Goal: Navigation & Orientation: Find specific page/section

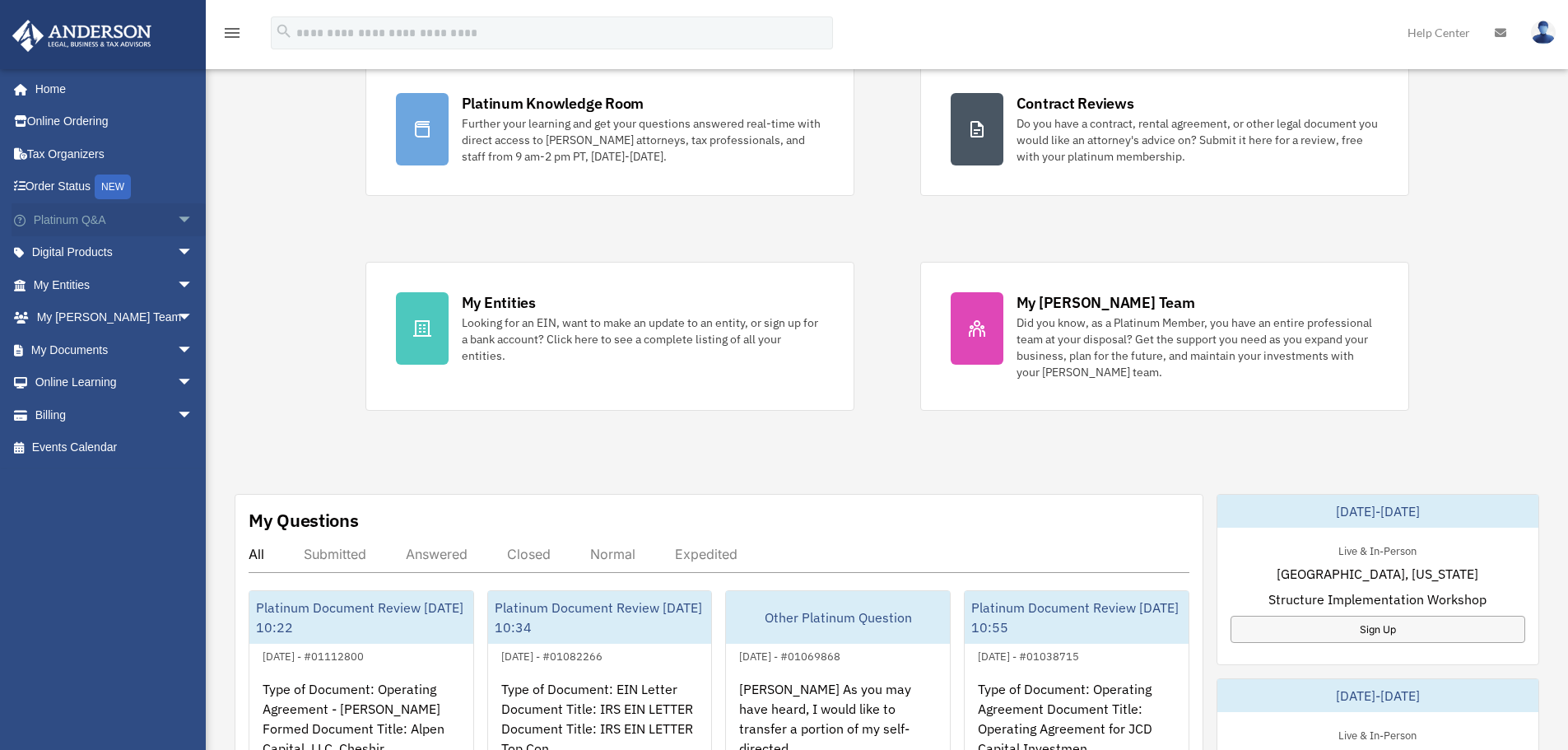
scroll to position [165, 0]
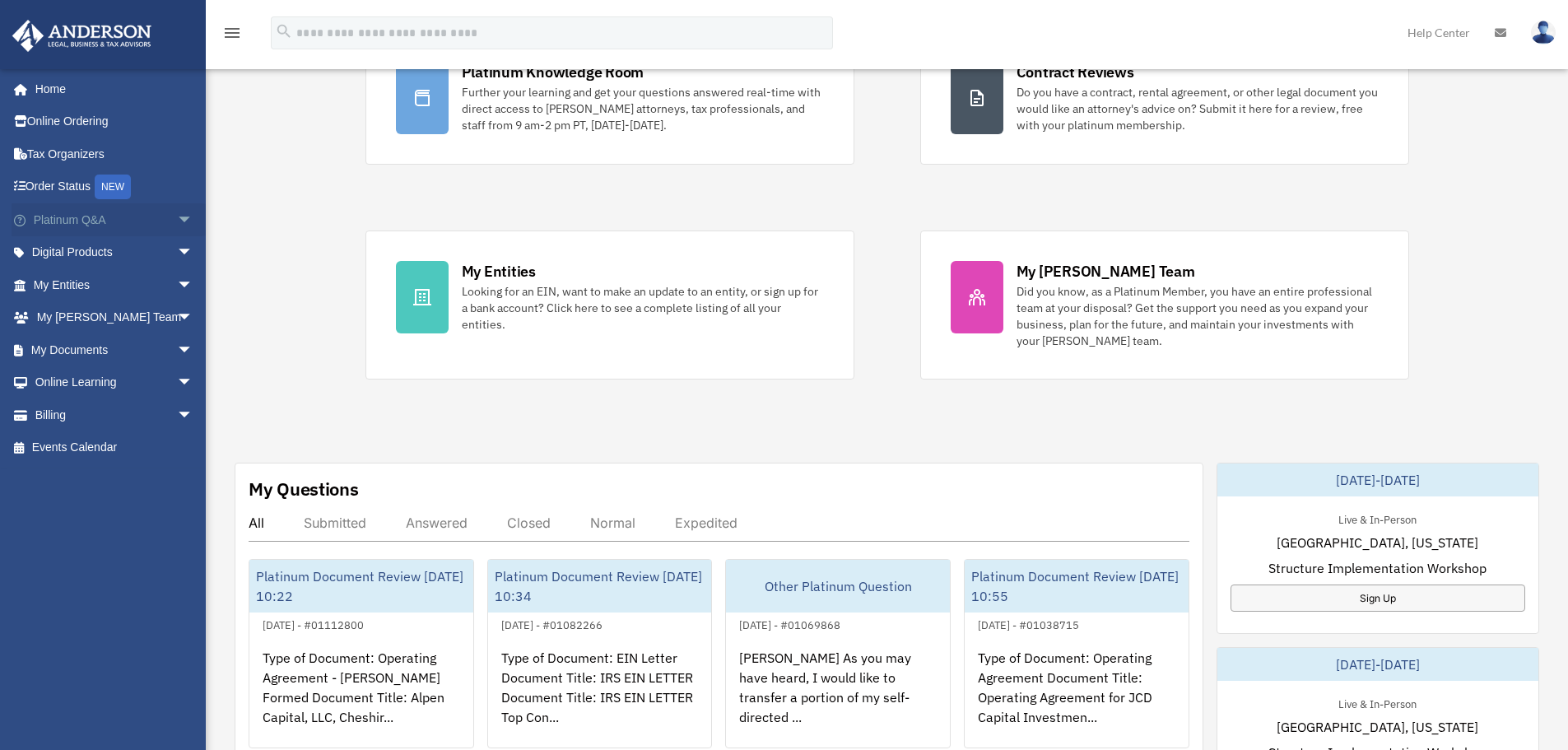
click at [61, 224] on link "Platinum Q&A arrow_drop_down" at bounding box center [114, 219] width 207 height 33
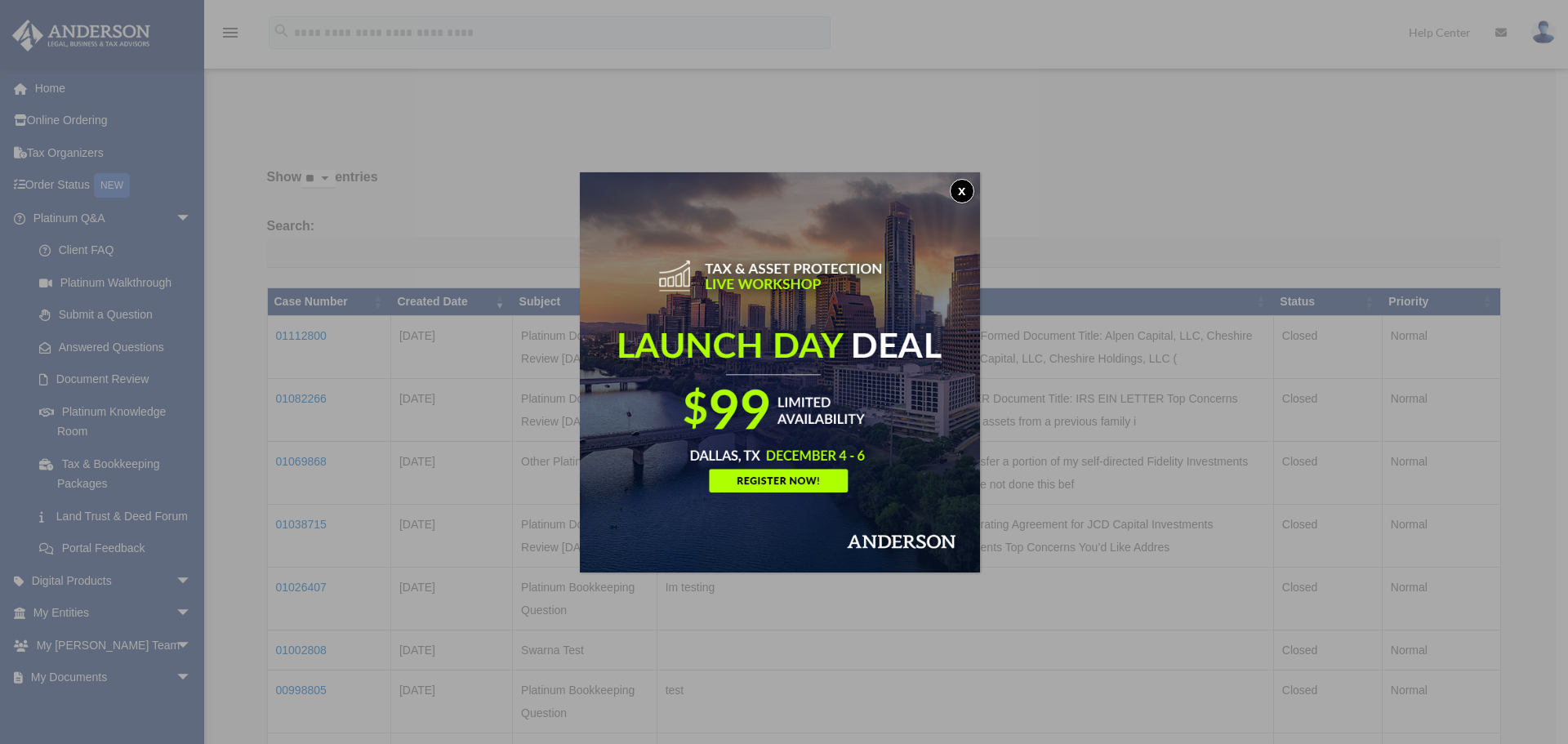
click at [969, 189] on button "x" at bounding box center [962, 191] width 25 height 25
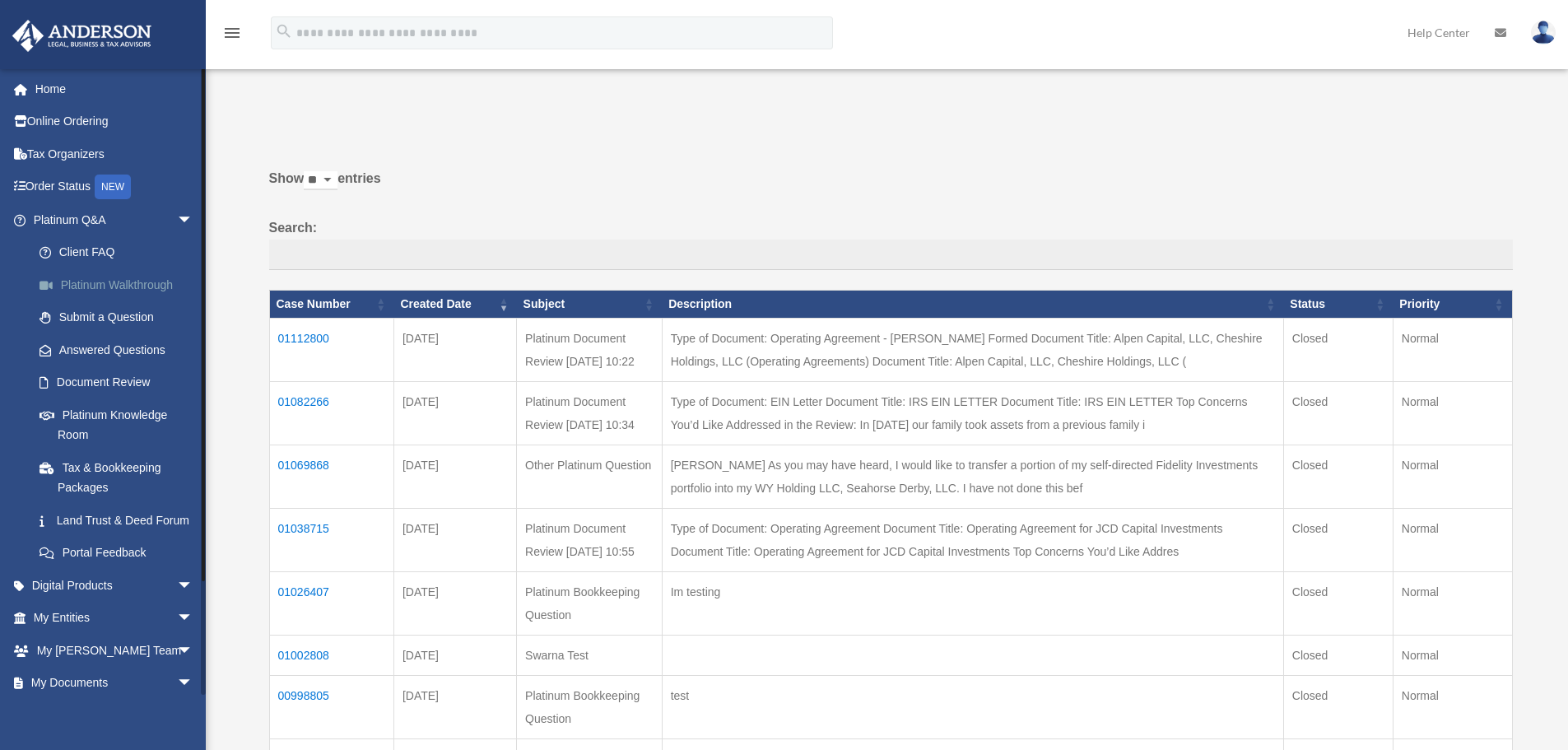
click at [133, 282] on link "Platinum Walkthrough" at bounding box center [121, 284] width 195 height 33
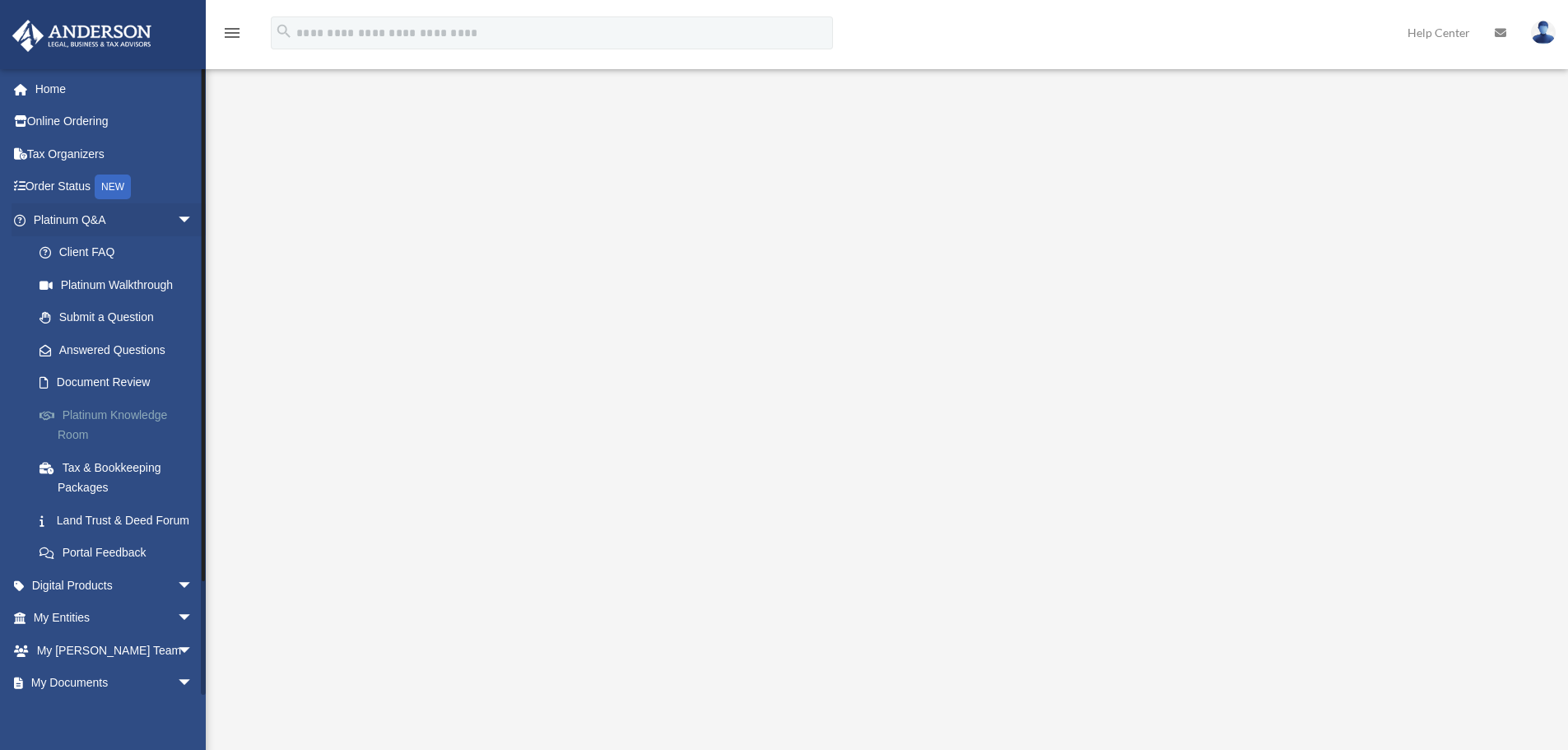
click at [88, 430] on link "Platinum Knowledge Room" at bounding box center [121, 424] width 195 height 52
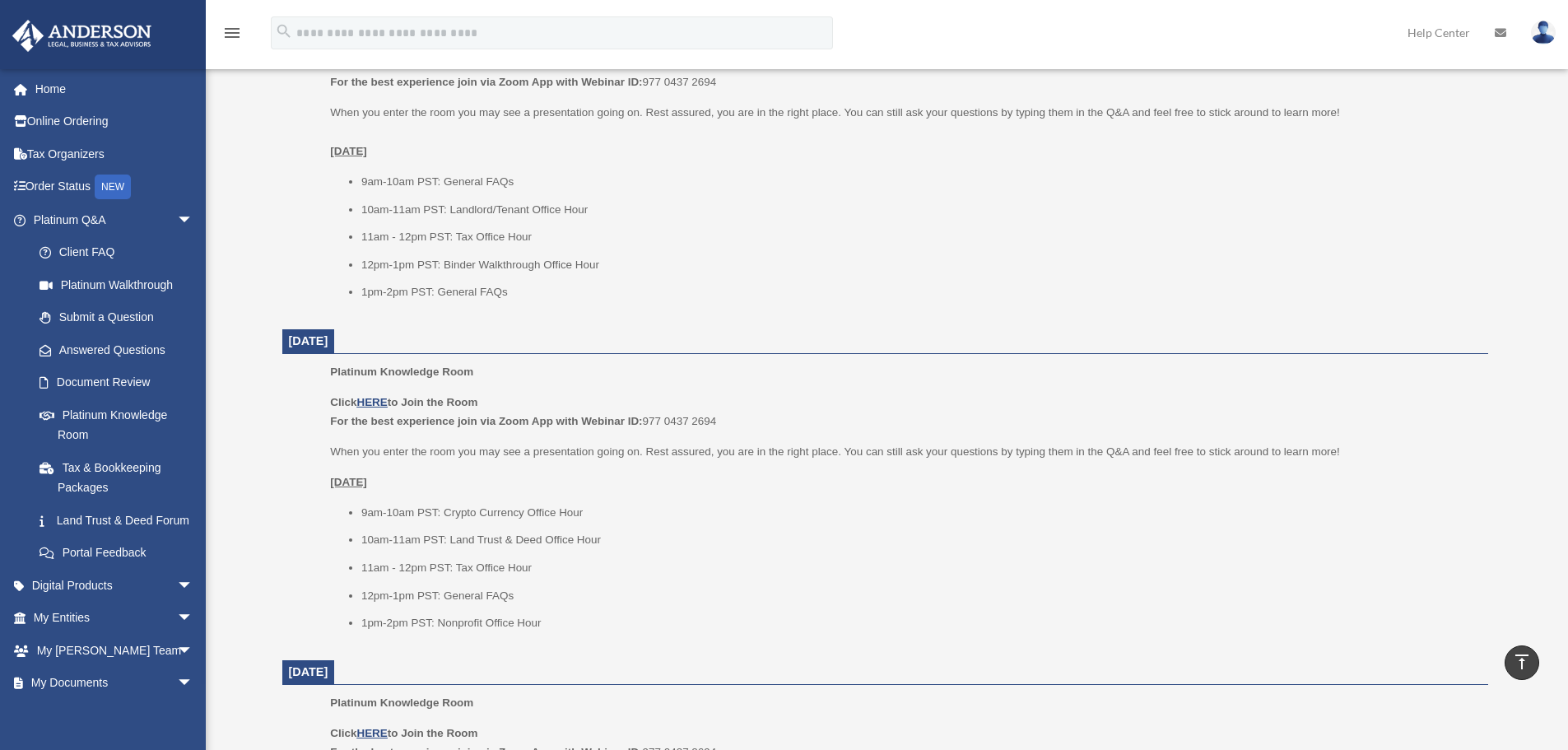
scroll to position [659, 0]
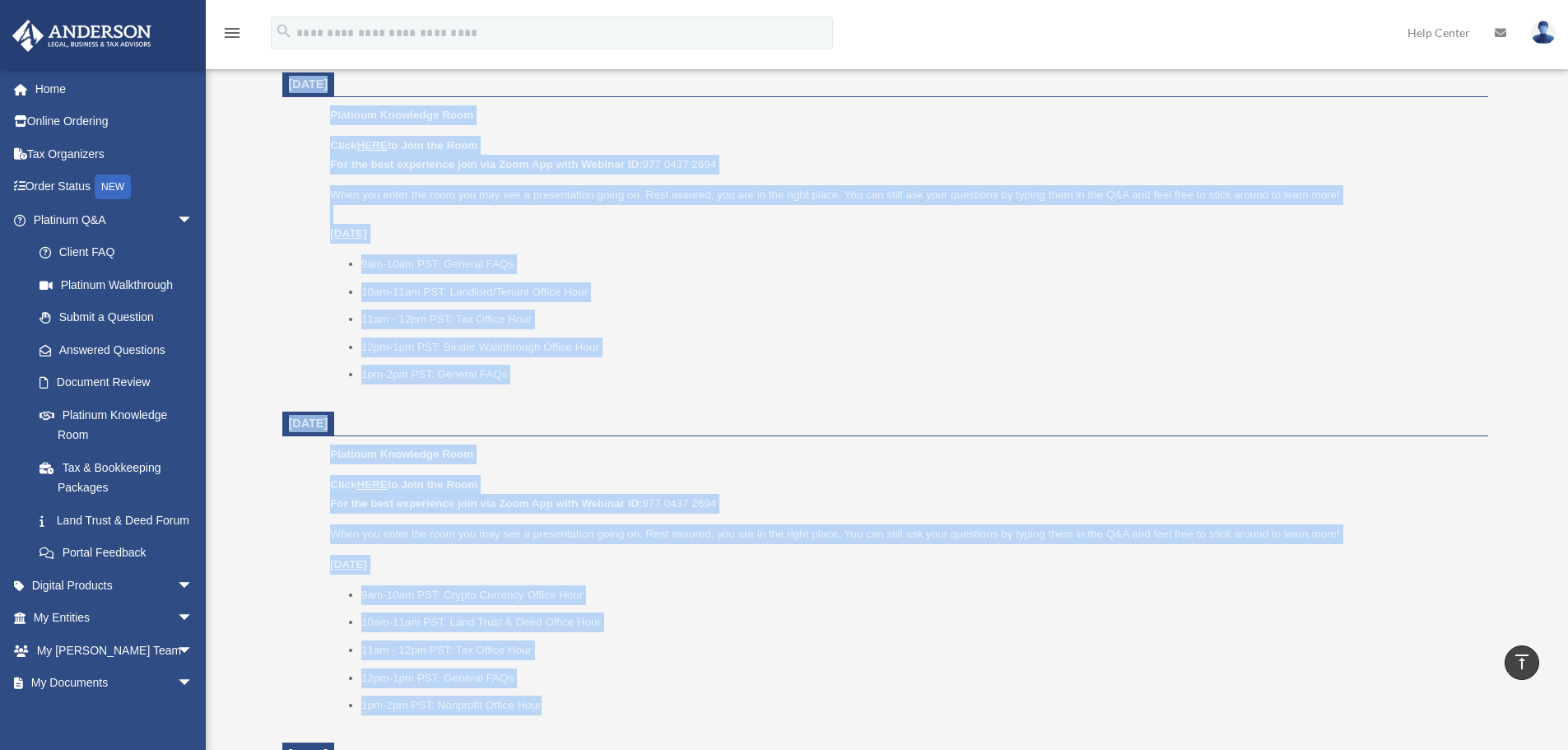
drag, startPoint x: 289, startPoint y: 83, endPoint x: 666, endPoint y: 699, distance: 722.2
copy dl "September 23, 2025 Platinum Knowledge Room Click HERE to Join the Room For the …"
click at [130, 3] on link at bounding box center [102, 34] width 207 height 70
